Goal: Navigation & Orientation: Find specific page/section

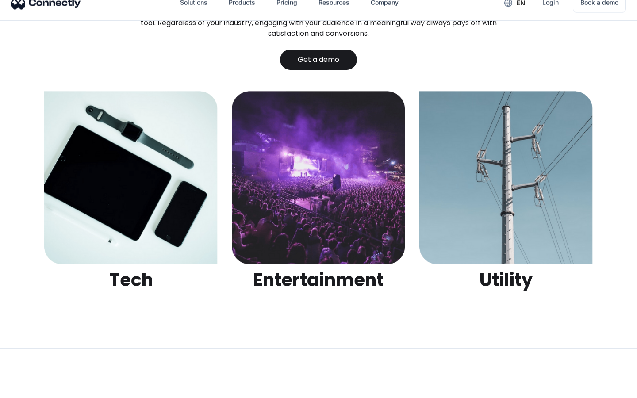
scroll to position [2791, 0]
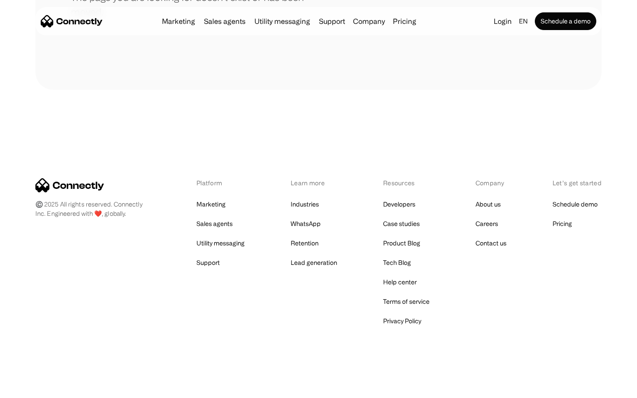
scroll to position [161, 0]
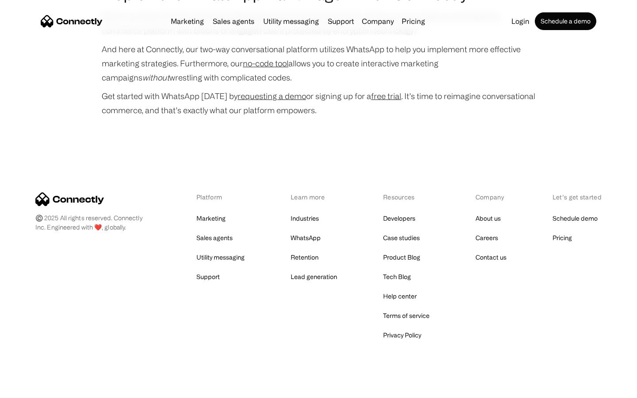
scroll to position [4250, 0]
